Goal: Transaction & Acquisition: Register for event/course

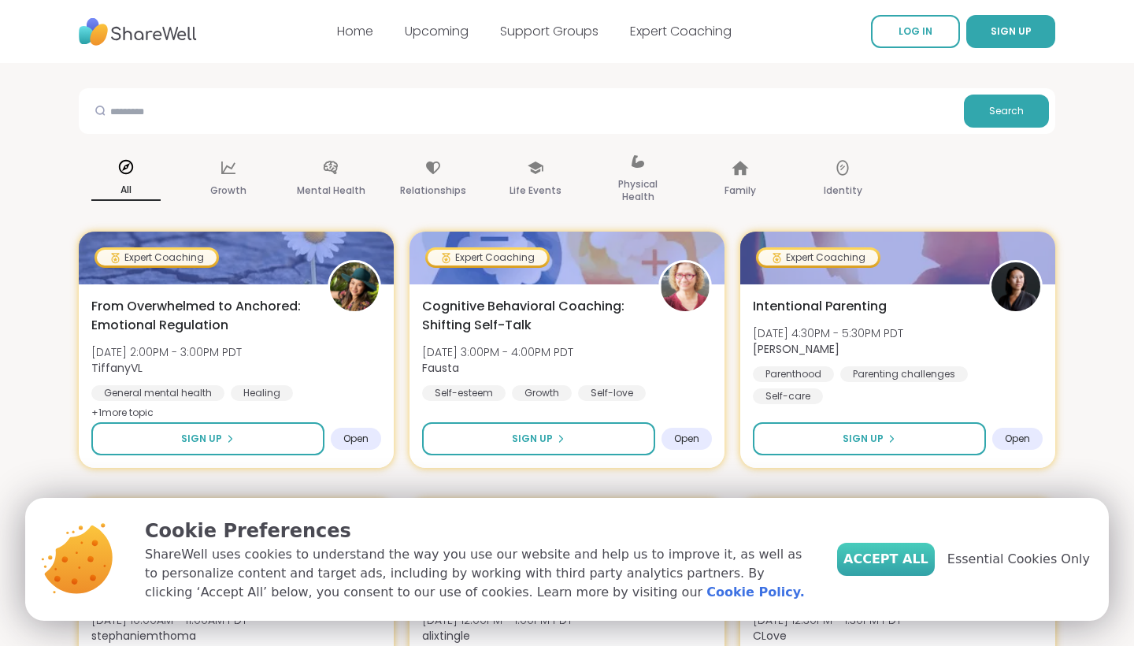
click at [906, 564] on span "Accept All" at bounding box center [885, 559] width 85 height 19
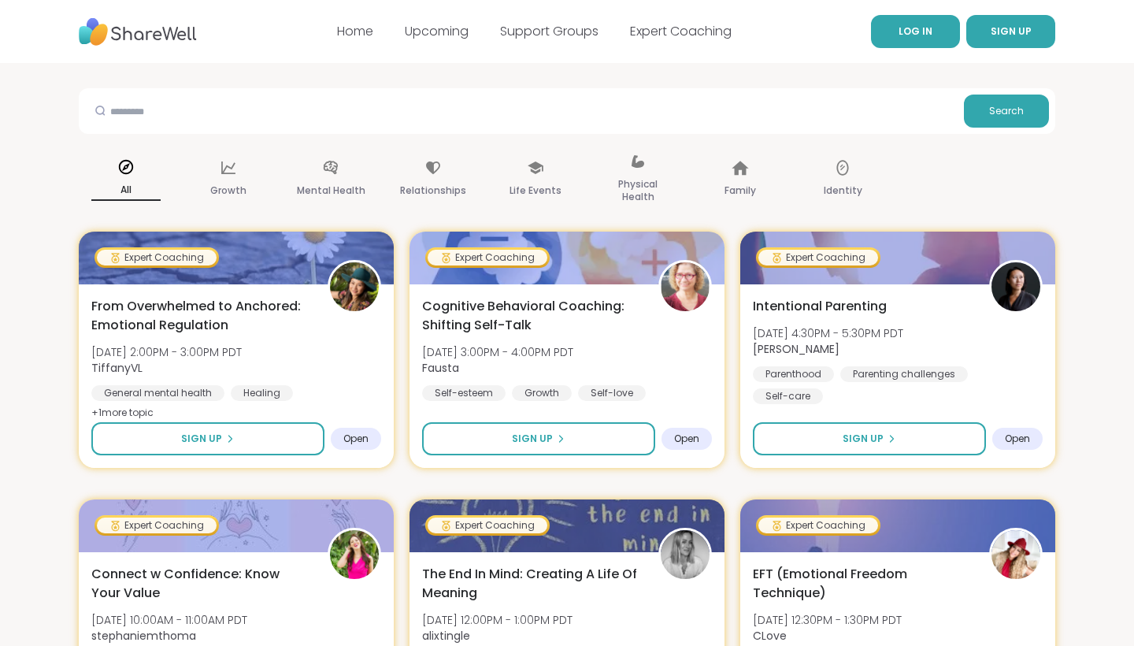
click at [923, 33] on span "LOG IN" at bounding box center [915, 30] width 34 height 13
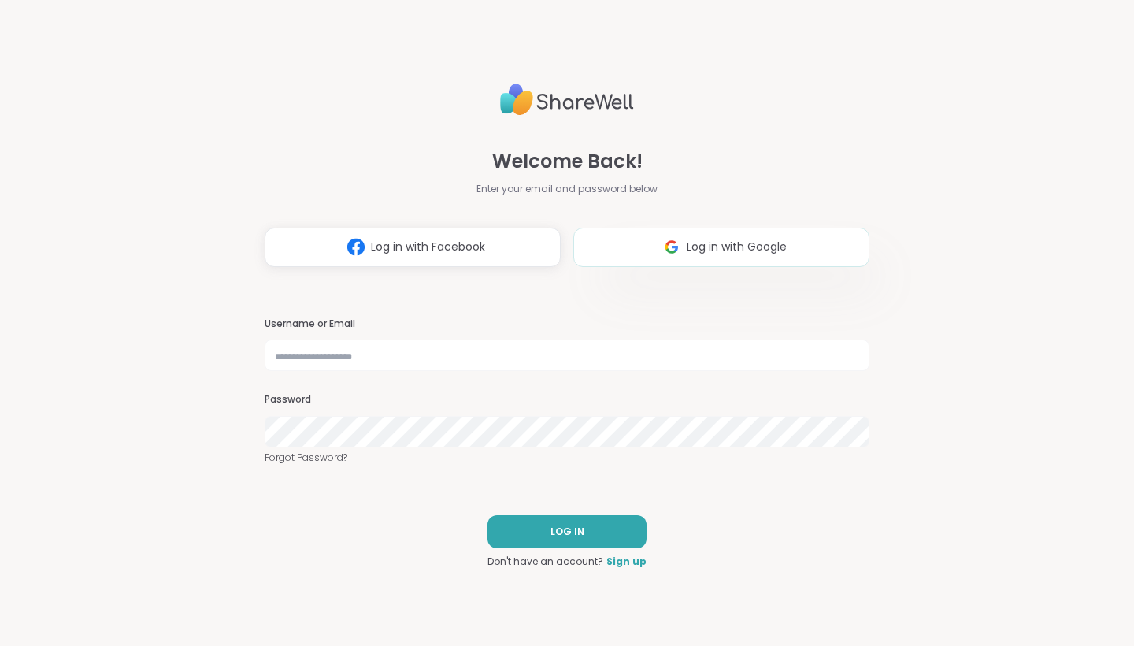
click at [709, 258] on button "Log in with Google" at bounding box center [721, 247] width 296 height 39
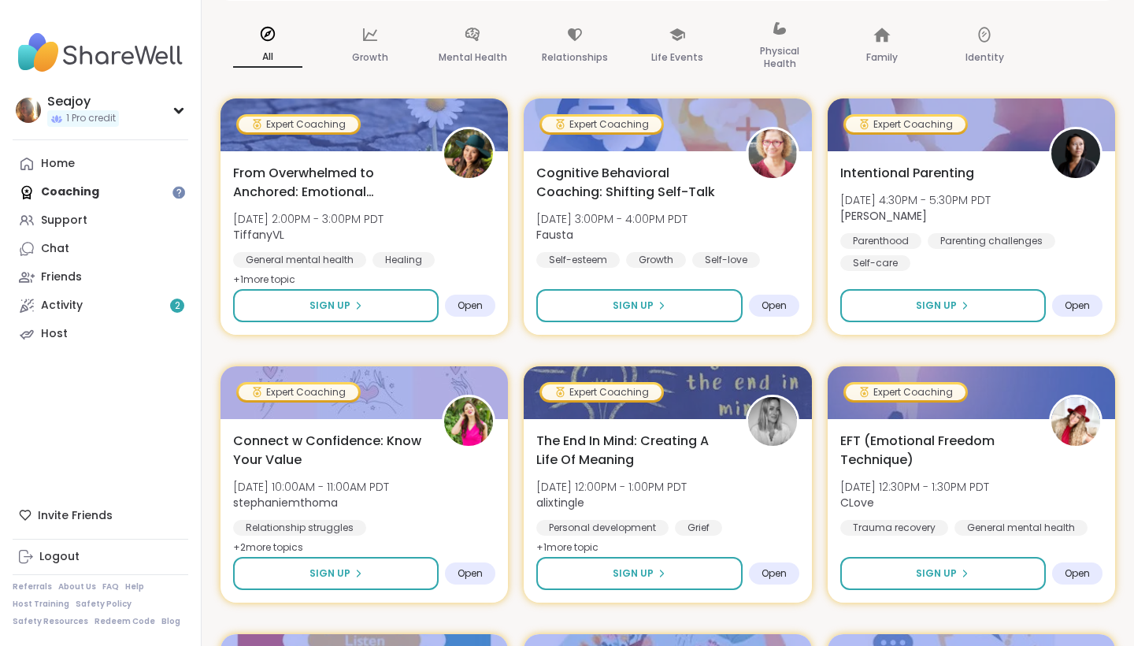
scroll to position [239, 0]
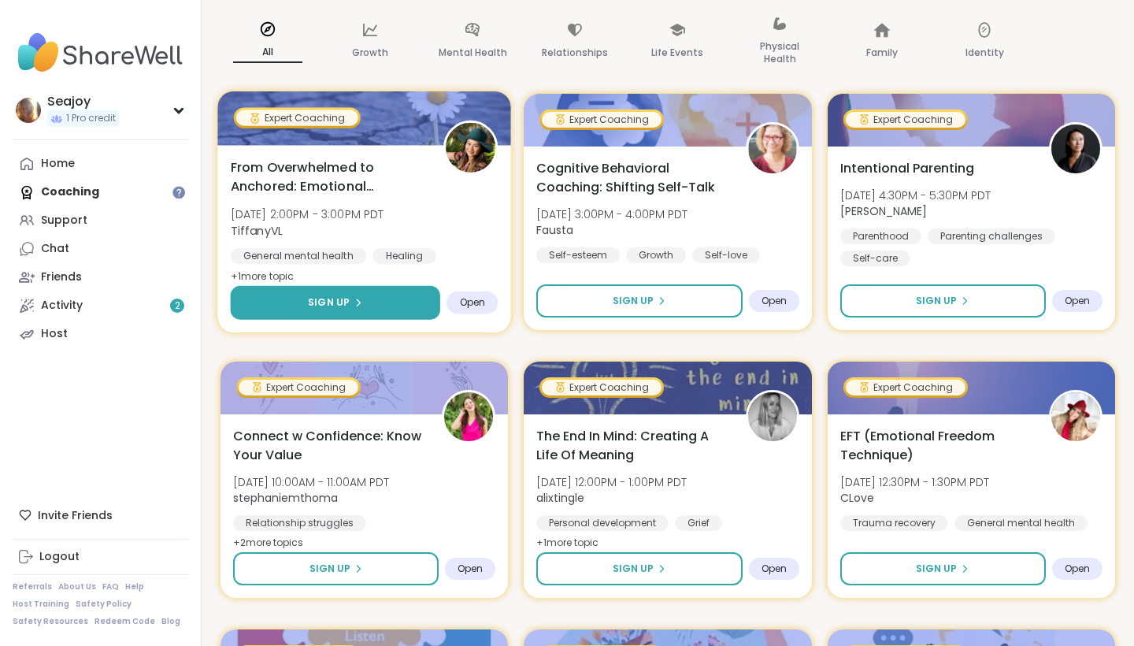
click at [395, 306] on button "Sign Up" at bounding box center [336, 303] width 210 height 34
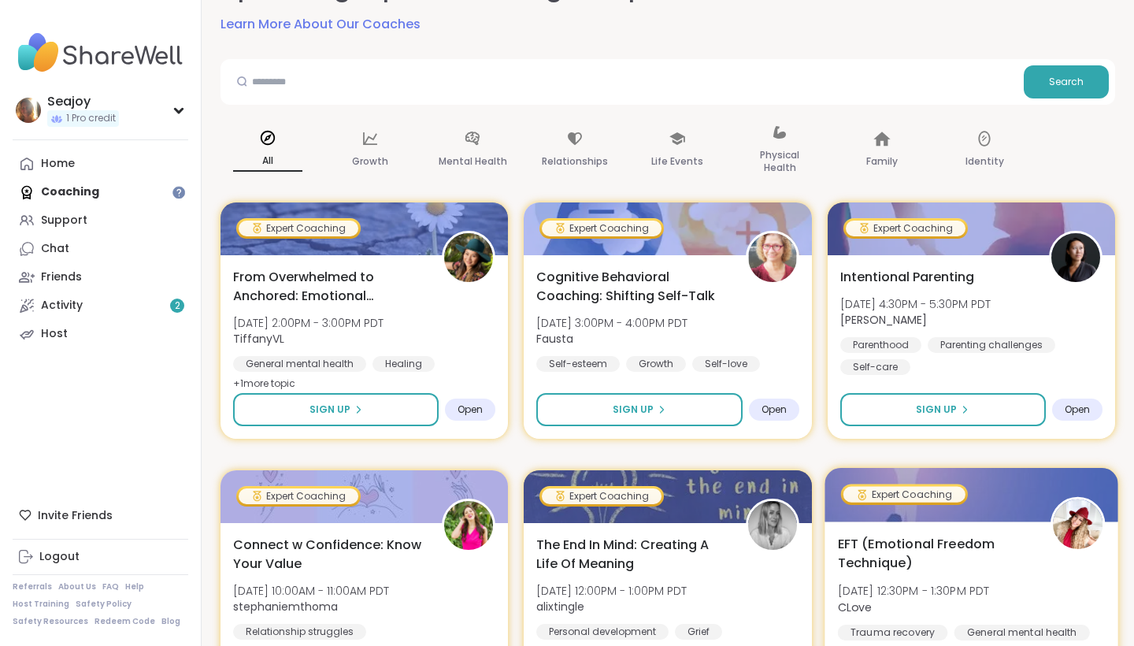
scroll to position [117, 0]
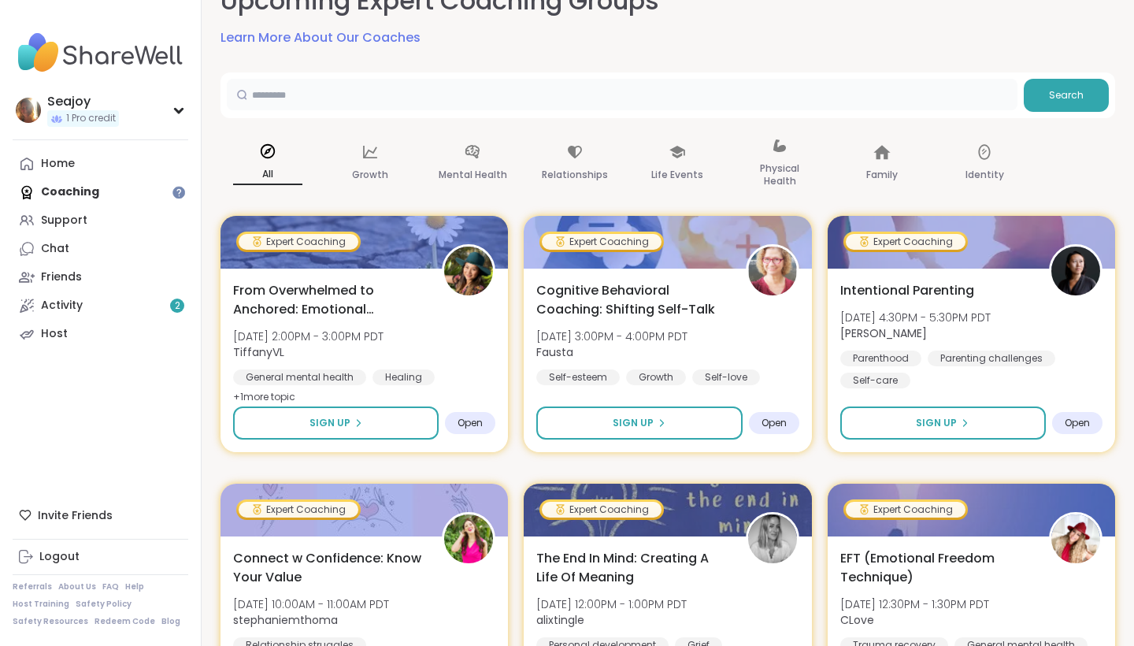
click at [347, 86] on input "text" at bounding box center [622, 94] width 790 height 31
type input "*****"
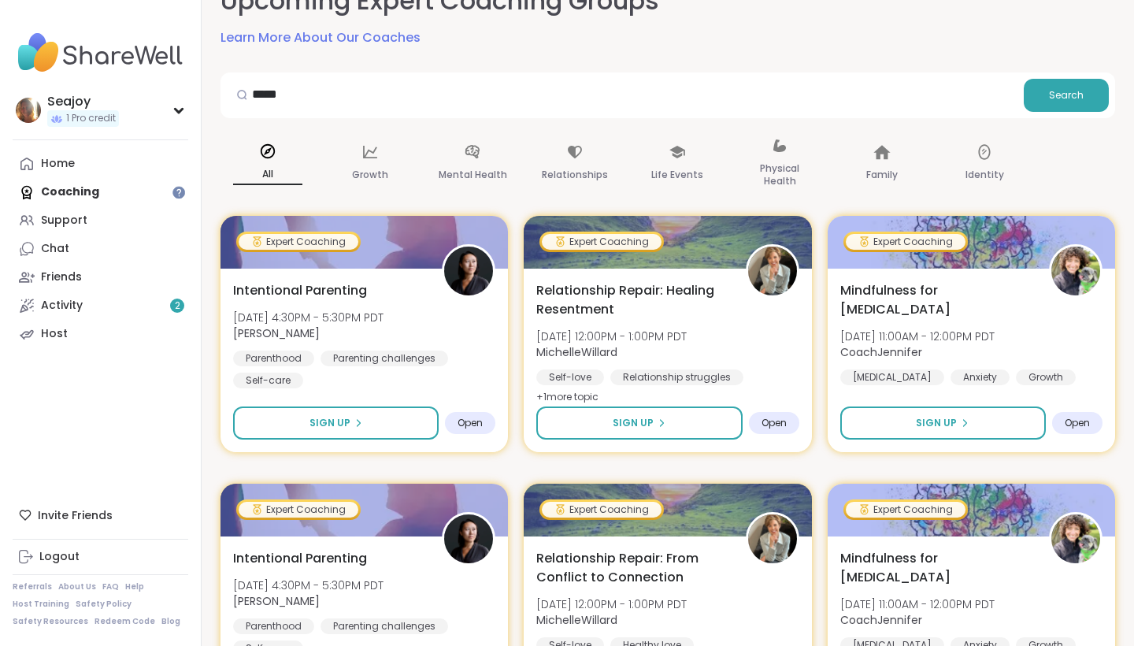
click at [1020, 34] on div "Upcoming Expert Coaching Groups Learn More About Our Coaches" at bounding box center [667, 15] width 894 height 64
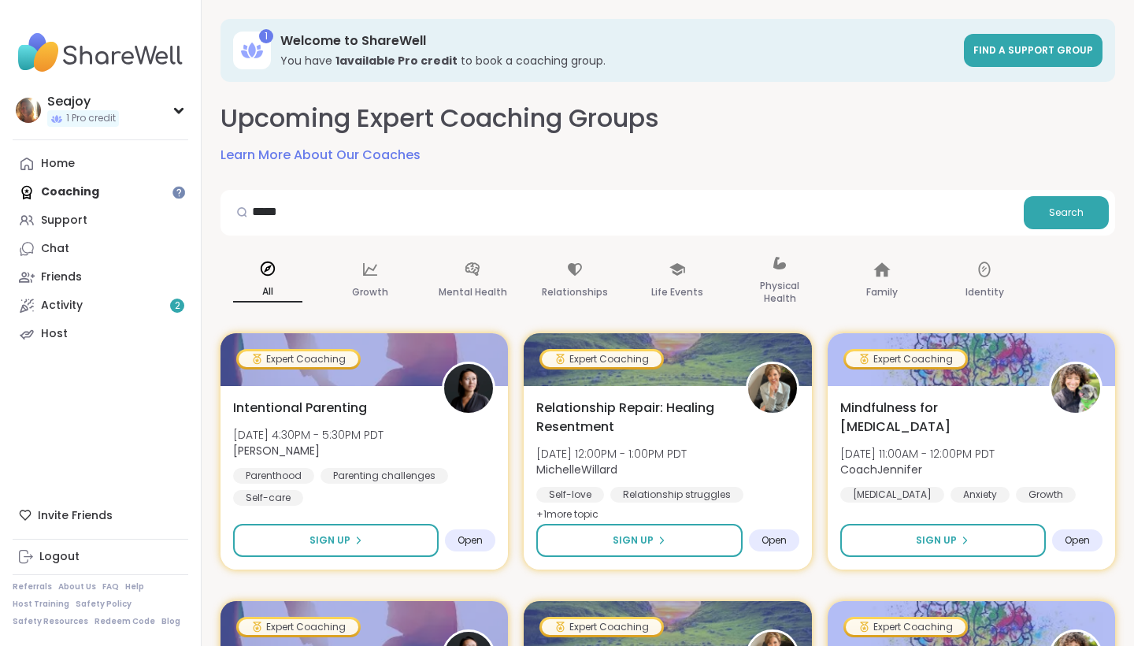
scroll to position [0, 0]
click at [173, 107] on icon at bounding box center [178, 110] width 13 height 8
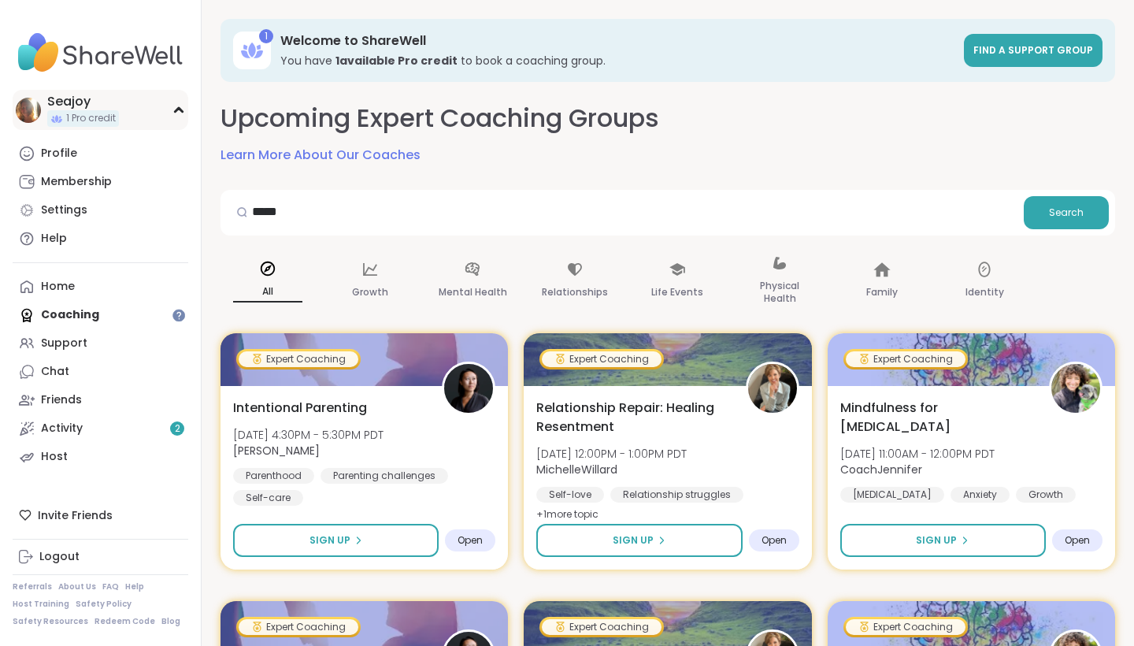
click at [175, 109] on icon at bounding box center [178, 110] width 7 height 4
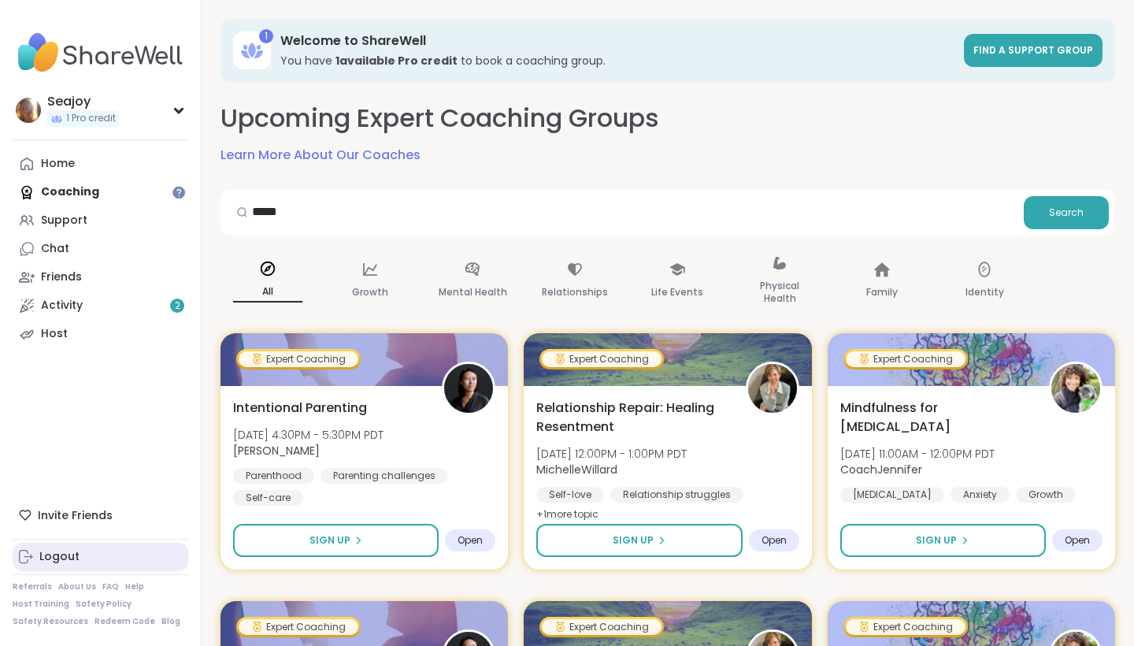
click at [76, 554] on div "Logout" at bounding box center [59, 557] width 40 height 16
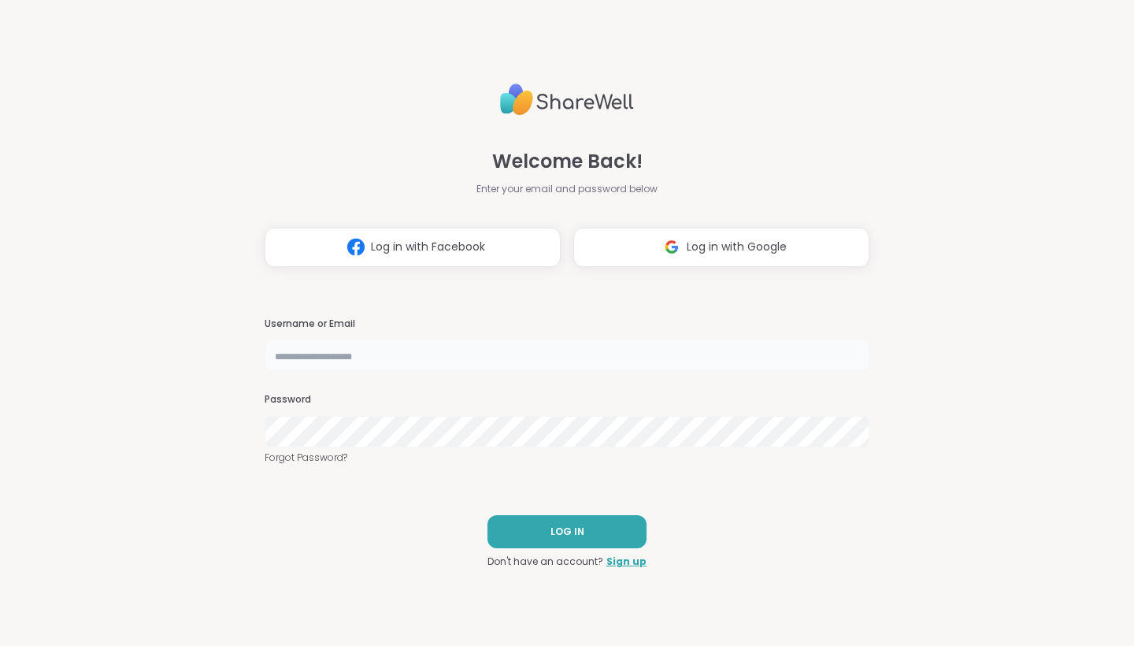
click at [707, 346] on input "text" at bounding box center [567, 354] width 605 height 31
click at [616, 363] on input "text" at bounding box center [567, 354] width 605 height 31
click at [832, 355] on input "text" at bounding box center [567, 354] width 605 height 31
click at [498, 361] on input "text" at bounding box center [567, 354] width 605 height 31
type input "**********"
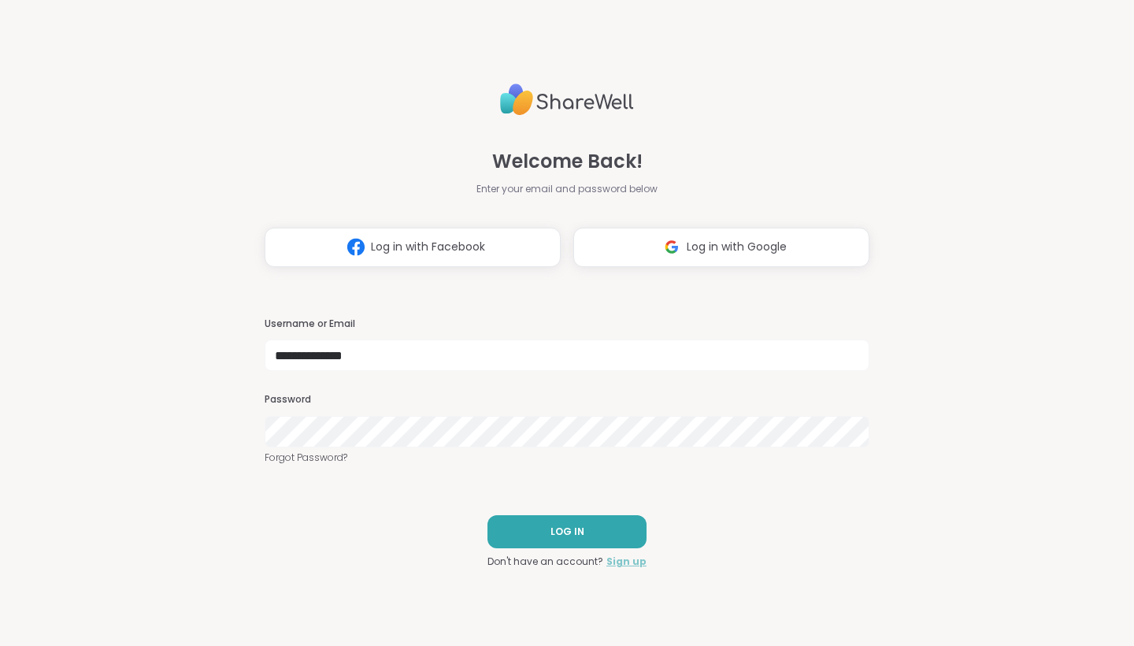
click at [632, 558] on link "Sign up" at bounding box center [626, 561] width 40 height 14
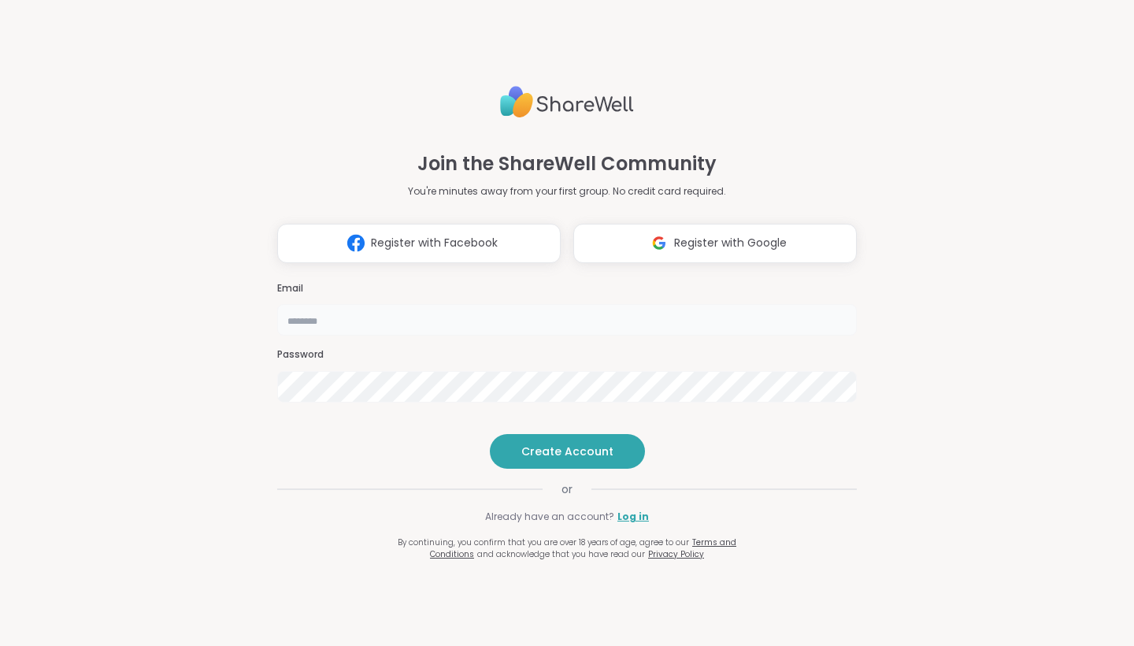
click at [445, 304] on input "email" at bounding box center [566, 319] width 579 height 31
click at [429, 235] on span "Register with Facebook" at bounding box center [434, 243] width 127 height 17
